Goal: Navigation & Orientation: Find specific page/section

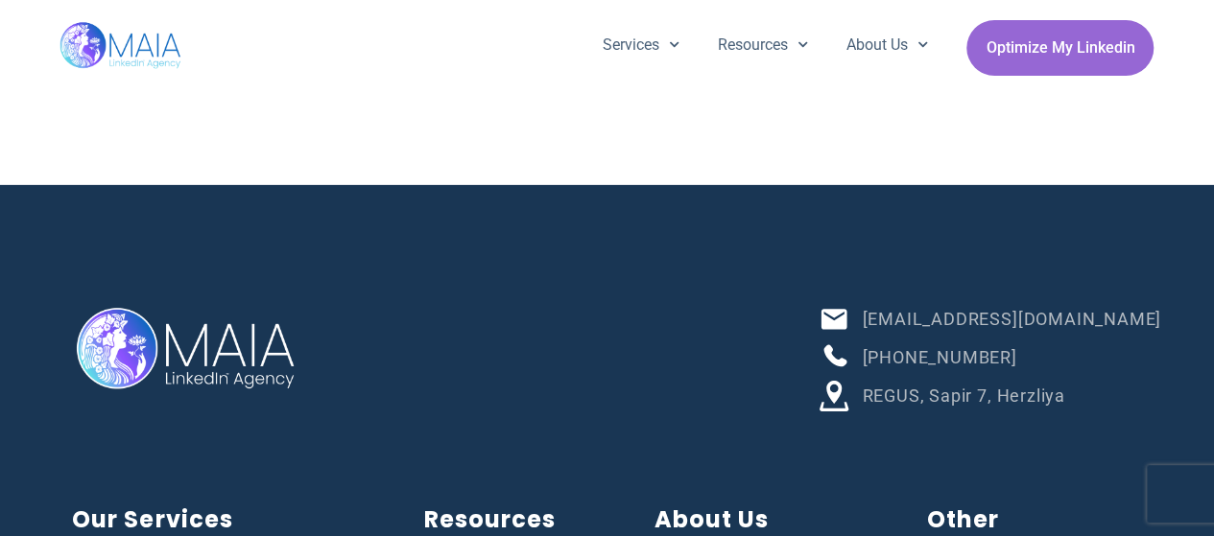
scroll to position [6647, 0]
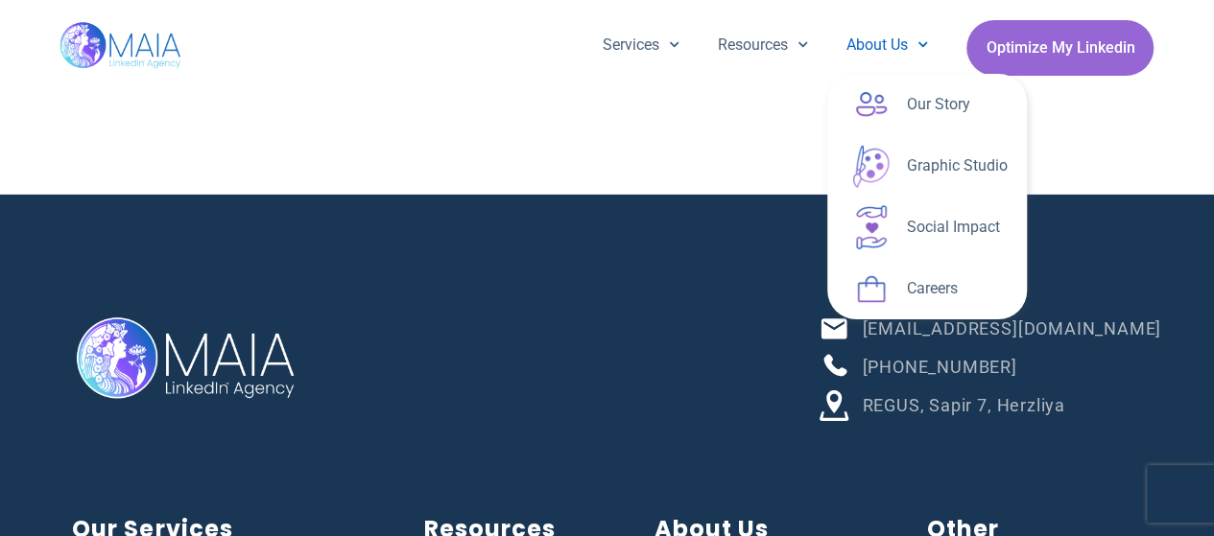
click at [872, 47] on link "About Us" at bounding box center [887, 45] width 120 height 50
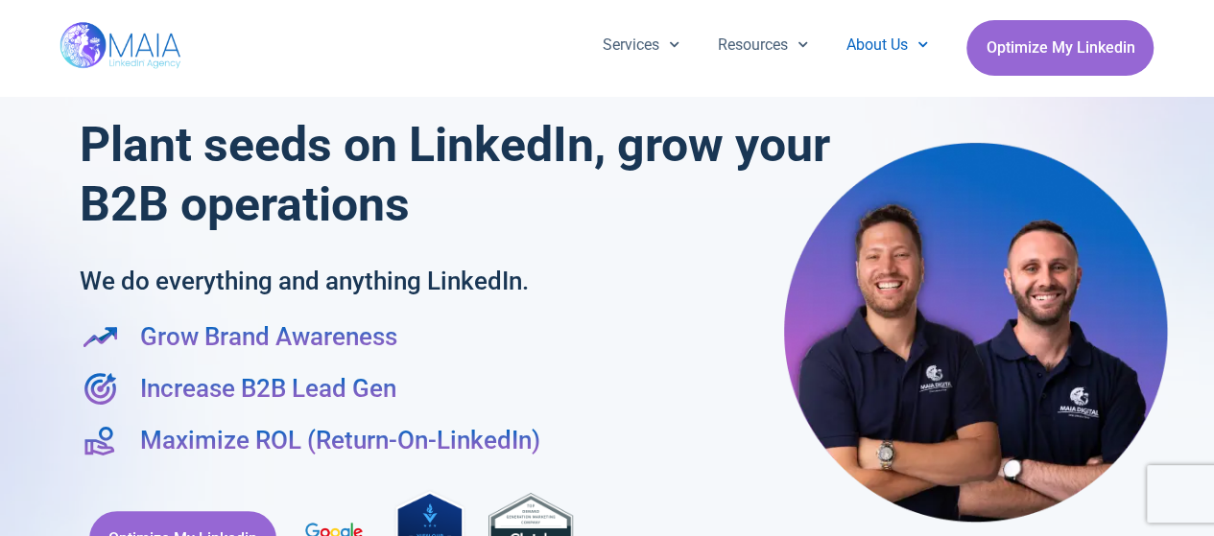
click at [872, 47] on link "About Us" at bounding box center [887, 45] width 120 height 50
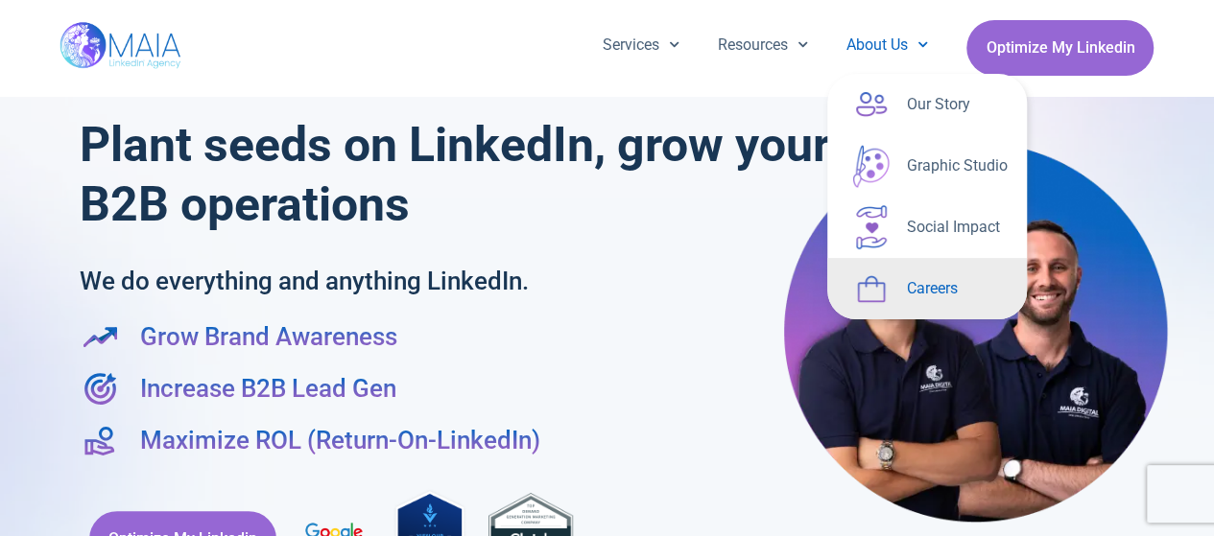
click at [863, 274] on link "Careers" at bounding box center [927, 288] width 200 height 61
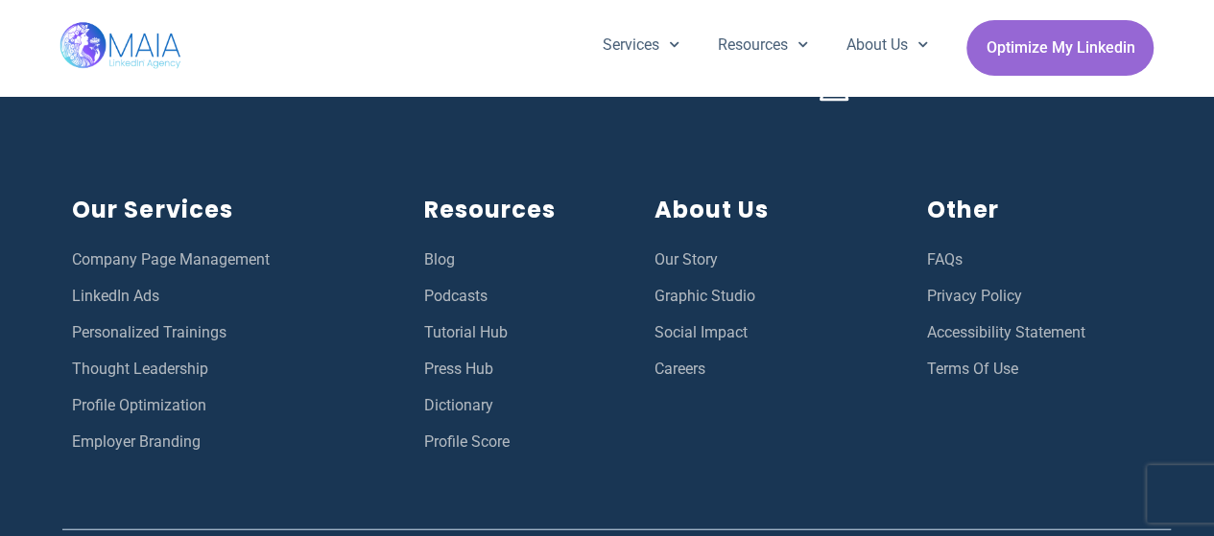
scroll to position [5720, 0]
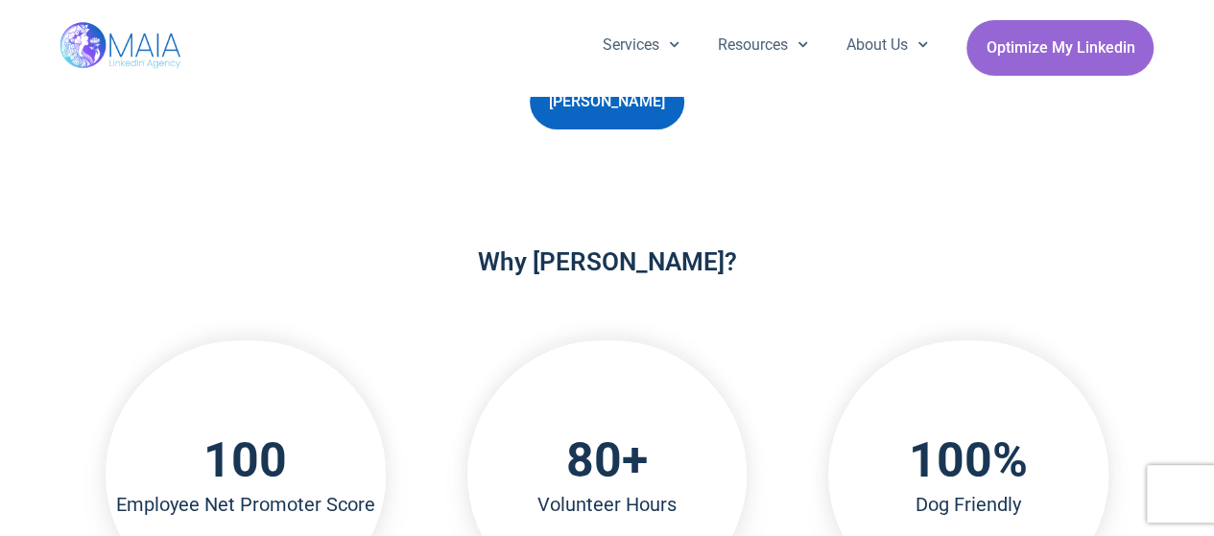
scroll to position [255, 0]
